Goal: Information Seeking & Learning: Obtain resource

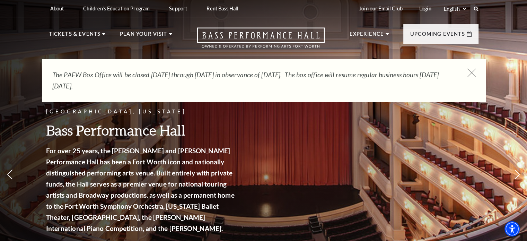
click at [473, 71] on icon at bounding box center [471, 73] width 9 height 9
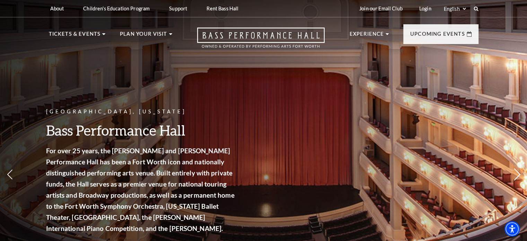
click at [516, 176] on icon at bounding box center [516, 174] width 7 height 12
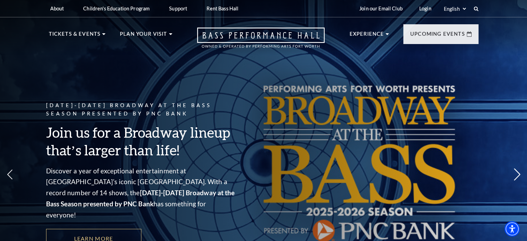
click at [516, 176] on icon at bounding box center [516, 174] width 7 height 12
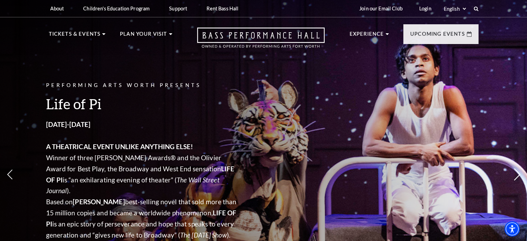
click at [516, 176] on icon at bounding box center [516, 174] width 7 height 12
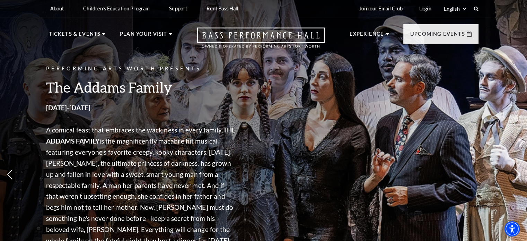
click at [516, 176] on icon at bounding box center [516, 174] width 7 height 12
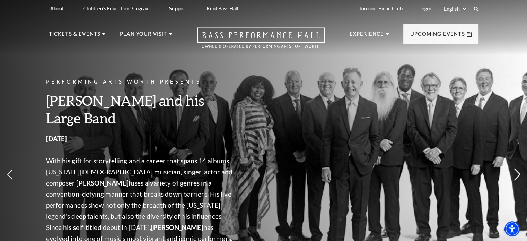
click at [516, 176] on icon at bounding box center [516, 174] width 7 height 12
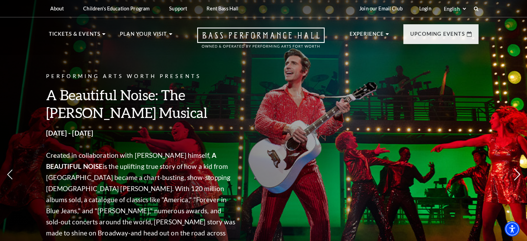
click at [516, 176] on icon at bounding box center [516, 174] width 7 height 12
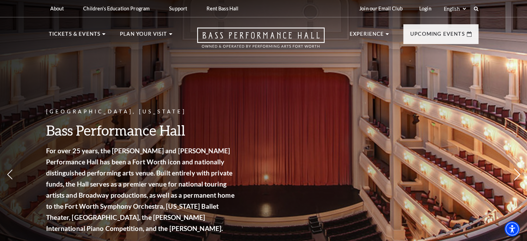
click at [516, 176] on icon at bounding box center [516, 174] width 7 height 12
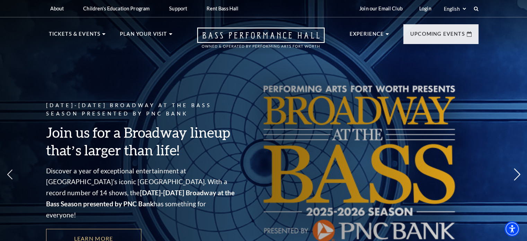
click at [516, 176] on icon at bounding box center [516, 174] width 7 height 12
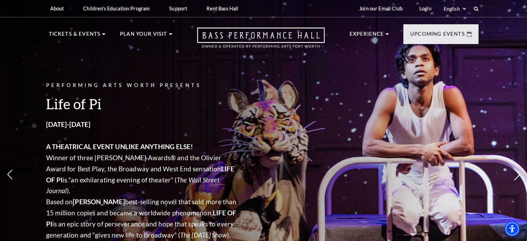
click at [516, 176] on icon at bounding box center [516, 174] width 7 height 12
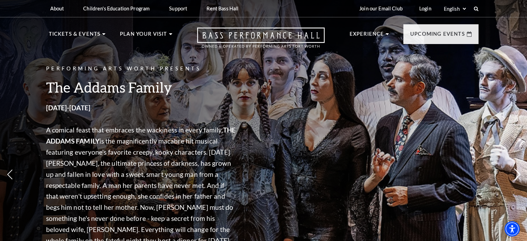
click at [516, 176] on icon at bounding box center [516, 174] width 7 height 12
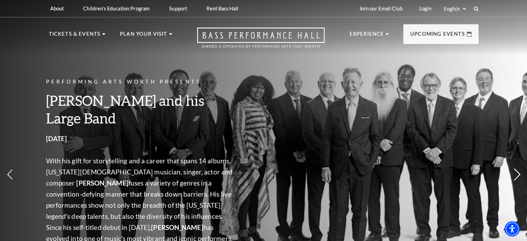
click at [516, 176] on icon at bounding box center [516, 174] width 7 height 12
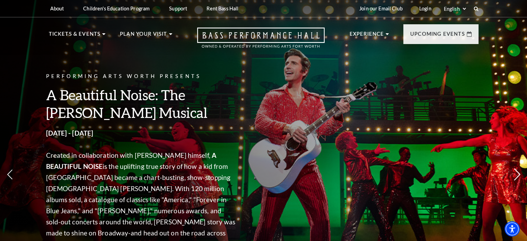
click at [516, 176] on icon at bounding box center [516, 174] width 7 height 12
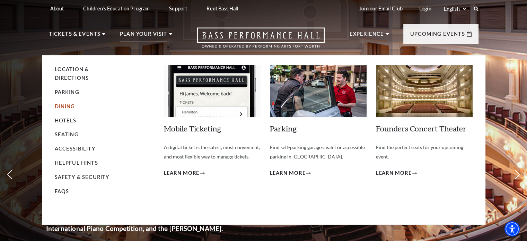
click at [64, 105] on link "Dining" at bounding box center [65, 106] width 20 height 6
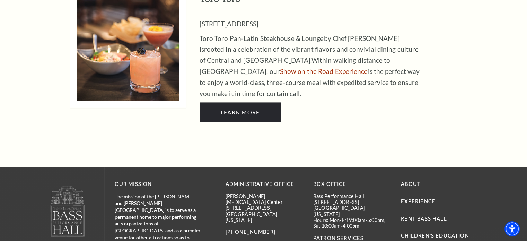
scroll to position [1594, 0]
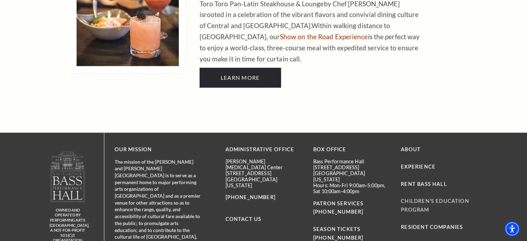
click at [417, 198] on link "Children's Education Program" at bounding box center [435, 205] width 68 height 15
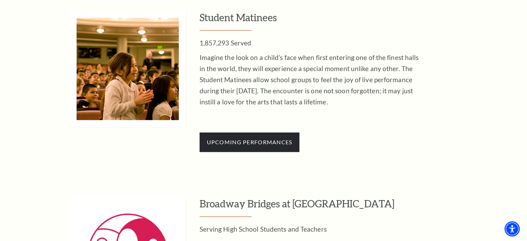
scroll to position [630, 0]
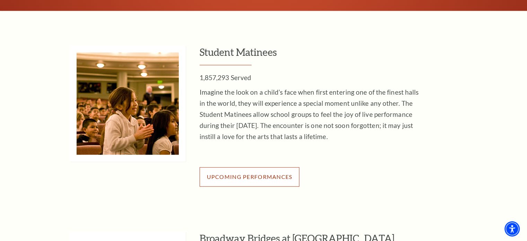
click at [251, 169] on link "Upcoming Performances" at bounding box center [250, 176] width 100 height 19
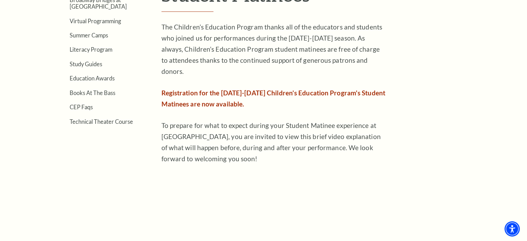
scroll to position [277, 0]
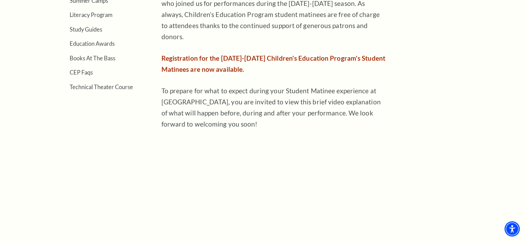
click at [235, 54] on span "Registration for the [DATE]-[DATE] Children's Education Program's Student Matin…" at bounding box center [273, 63] width 224 height 19
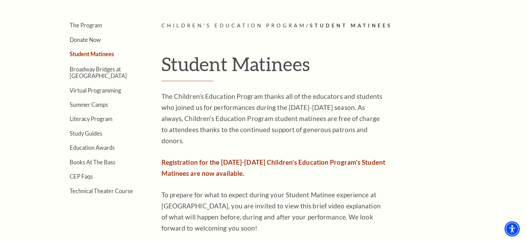
scroll to position [139, 0]
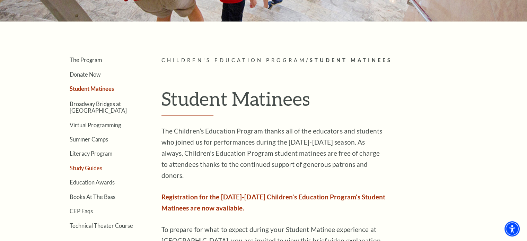
click at [83, 167] on link "Study Guides" at bounding box center [86, 168] width 33 height 7
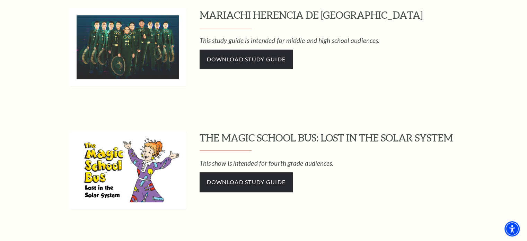
scroll to position [485, 0]
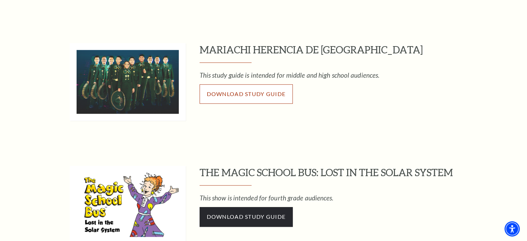
click at [247, 87] on link "Download Study Guide" at bounding box center [247, 93] width 94 height 19
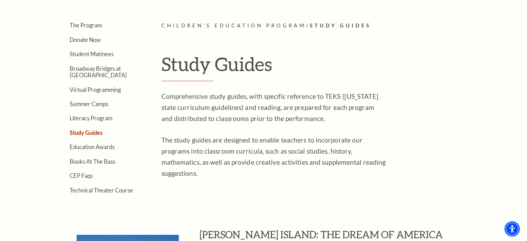
scroll to position [0, 0]
